Goal: Information Seeking & Learning: Learn about a topic

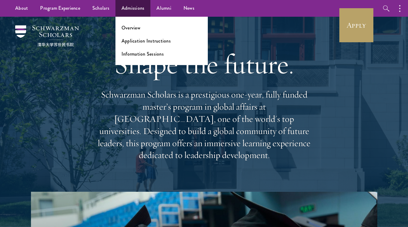
click at [138, 9] on link "Admissions" at bounding box center [133, 8] width 35 height 17
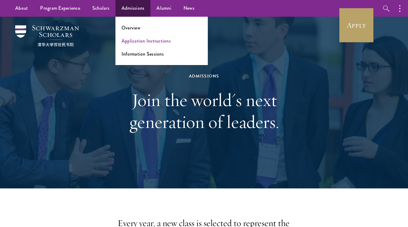
click at [141, 40] on link "Application Instructions" at bounding box center [146, 40] width 49 height 7
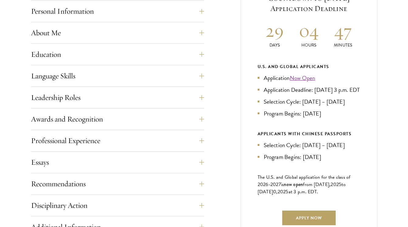
scroll to position [352, 0]
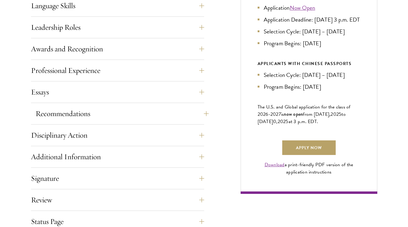
click at [140, 112] on button "Recommendations" at bounding box center [122, 113] width 173 height 15
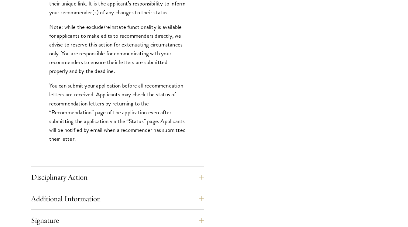
scroll to position [841, 0]
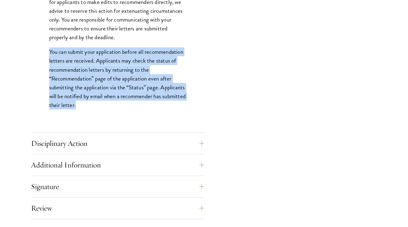
drag, startPoint x: 155, startPoint y: 116, endPoint x: 167, endPoint y: 42, distance: 75.2
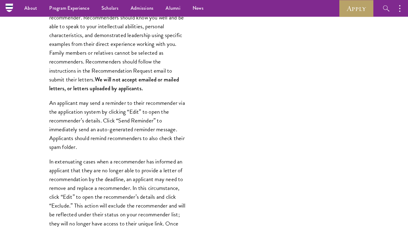
scroll to position [359, 0]
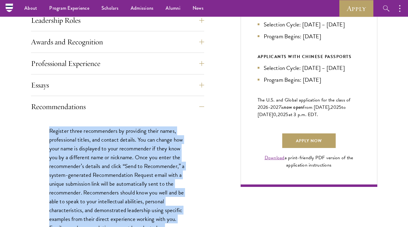
drag, startPoint x: 57, startPoint y: 135, endPoint x: 44, endPoint y: 131, distance: 13.6
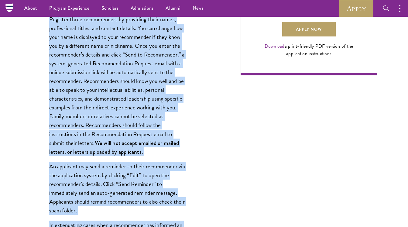
scroll to position [342, 0]
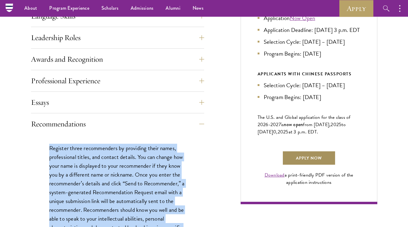
click at [319, 165] on link "Apply Now" at bounding box center [310, 158] width 54 height 15
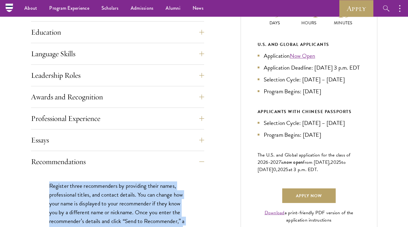
scroll to position [166, 0]
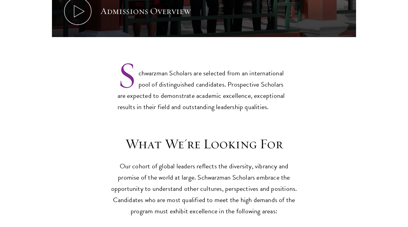
scroll to position [555, 0]
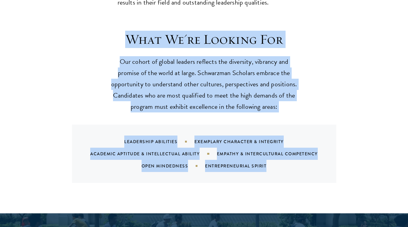
drag, startPoint x: 124, startPoint y: 25, endPoint x: 288, endPoint y: 150, distance: 206.6
click at [288, 150] on div "What We're Looking For Our cohort of global leaders reflects the diversity, vib…" at bounding box center [204, 107] width 304 height 152
copy div "What We're Looking For Our cohort of global leaders reflects the diversity, vib…"
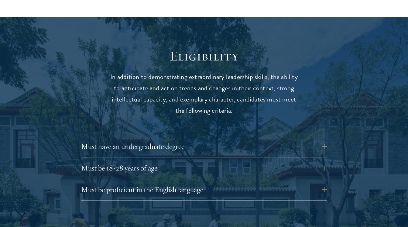
scroll to position [770, 0]
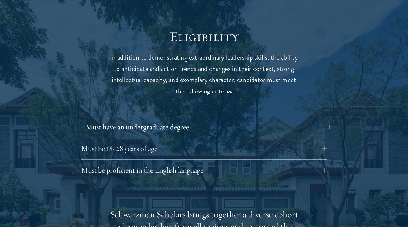
click at [172, 120] on button "Must have an undergraduate degree" at bounding box center [209, 127] width 246 height 15
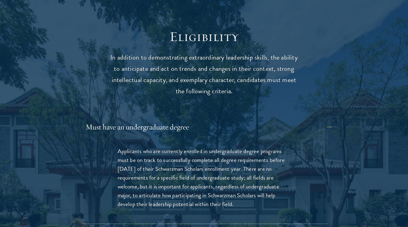
click at [172, 120] on button "Must have an undergraduate degree" at bounding box center [209, 127] width 246 height 15
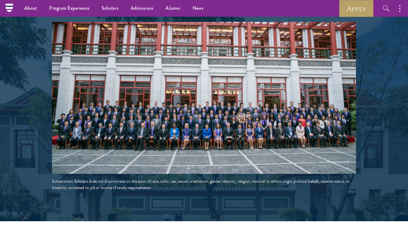
scroll to position [1045, 0]
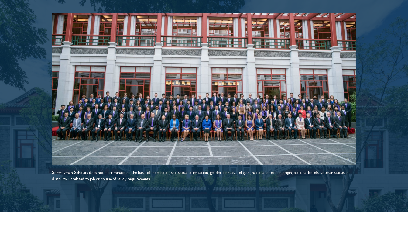
click at [245, 169] on div "Schwarzman Scholars does not discriminate on the basis of race, color, sex, sex…" at bounding box center [204, 175] width 304 height 13
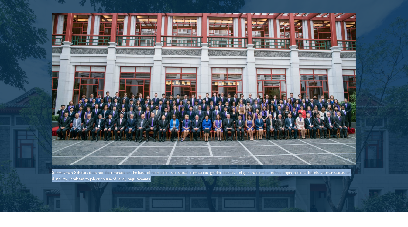
click at [245, 169] on div "Schwarzman Scholars does not discriminate on the basis of race, color, sex, sex…" at bounding box center [204, 175] width 304 height 13
click at [250, 169] on div "Schwarzman Scholars does not discriminate on the basis of race, color, sex, sex…" at bounding box center [204, 175] width 304 height 13
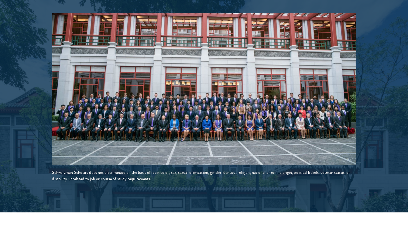
click at [250, 169] on div "Schwarzman Scholars does not discriminate on the basis of race, color, sex, sex…" at bounding box center [204, 175] width 304 height 13
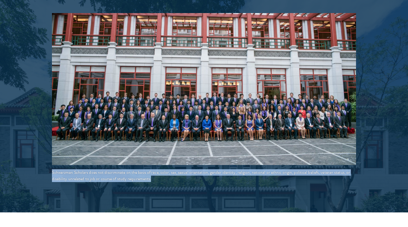
click at [250, 169] on div "Schwarzman Scholars does not discriminate on the basis of race, color, sex, sex…" at bounding box center [204, 175] width 304 height 13
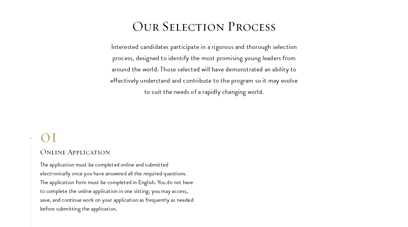
scroll to position [1867, 0]
